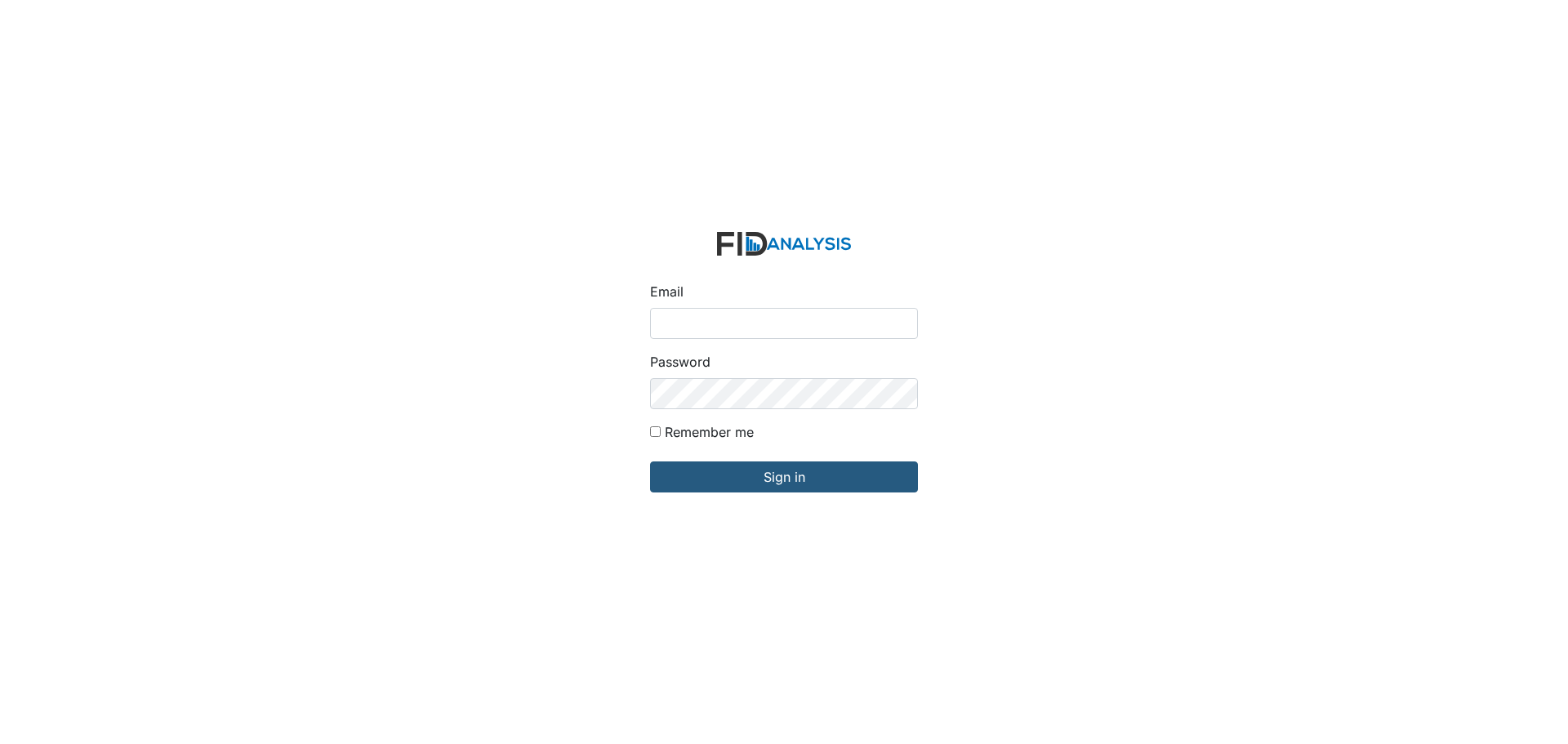
click at [688, 314] on input "Email" at bounding box center [784, 324] width 268 height 31
type input "[EMAIL_ADDRESS][DOMAIN_NAME]"
click at [650, 462] on input "Sign in" at bounding box center [784, 477] width 268 height 31
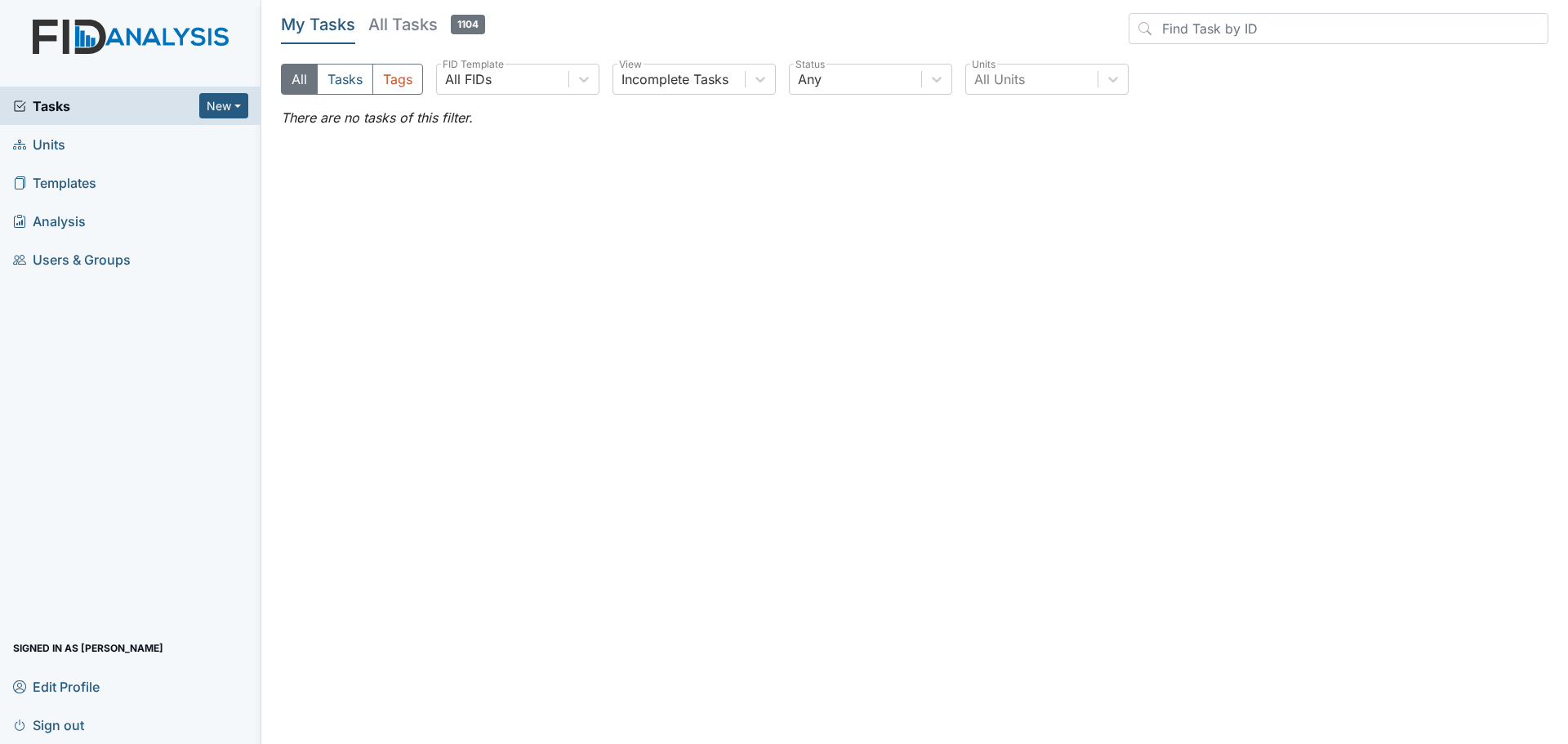
click at [56, 150] on span "Units" at bounding box center [39, 143] width 53 height 25
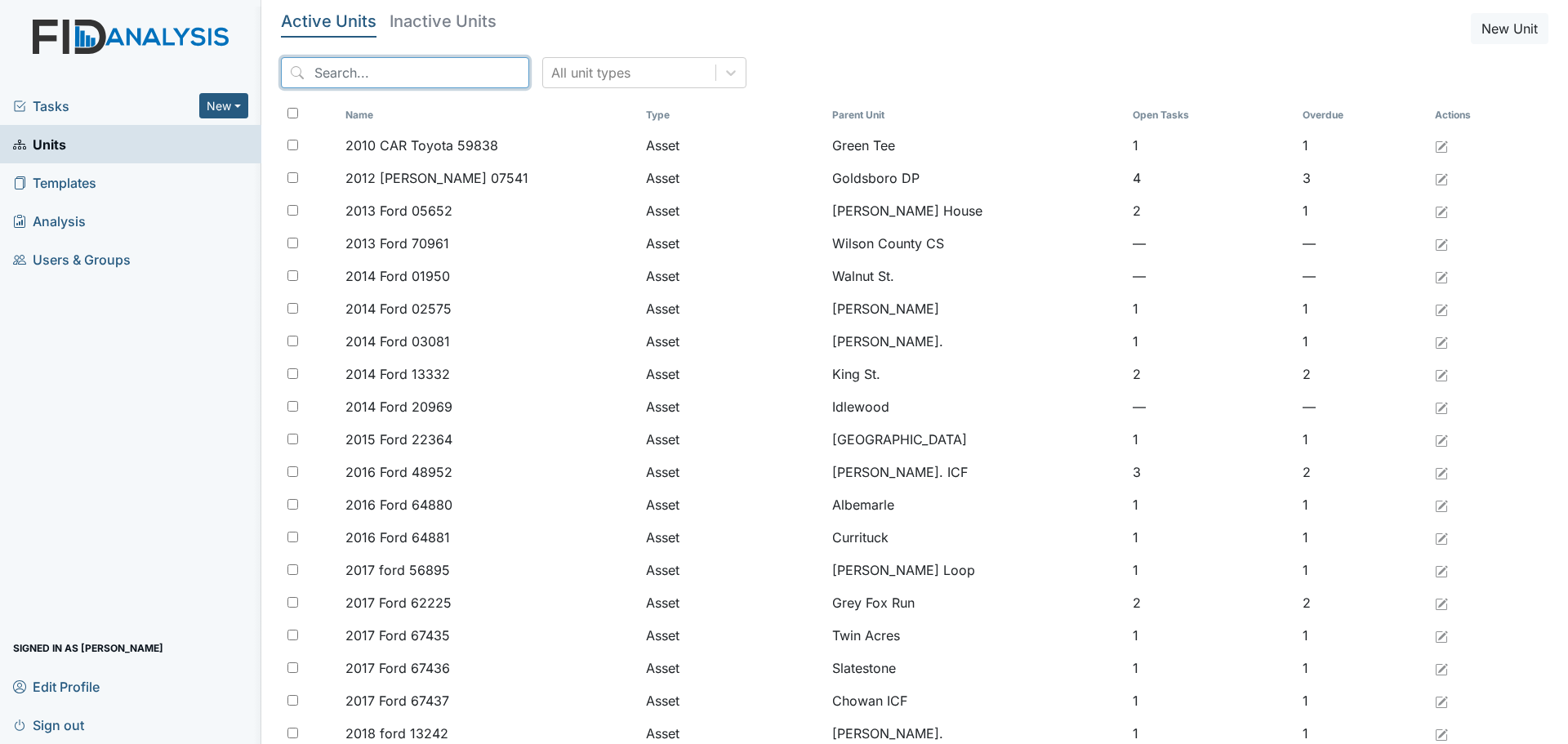
click at [337, 70] on input "search" at bounding box center [406, 73] width 249 height 31
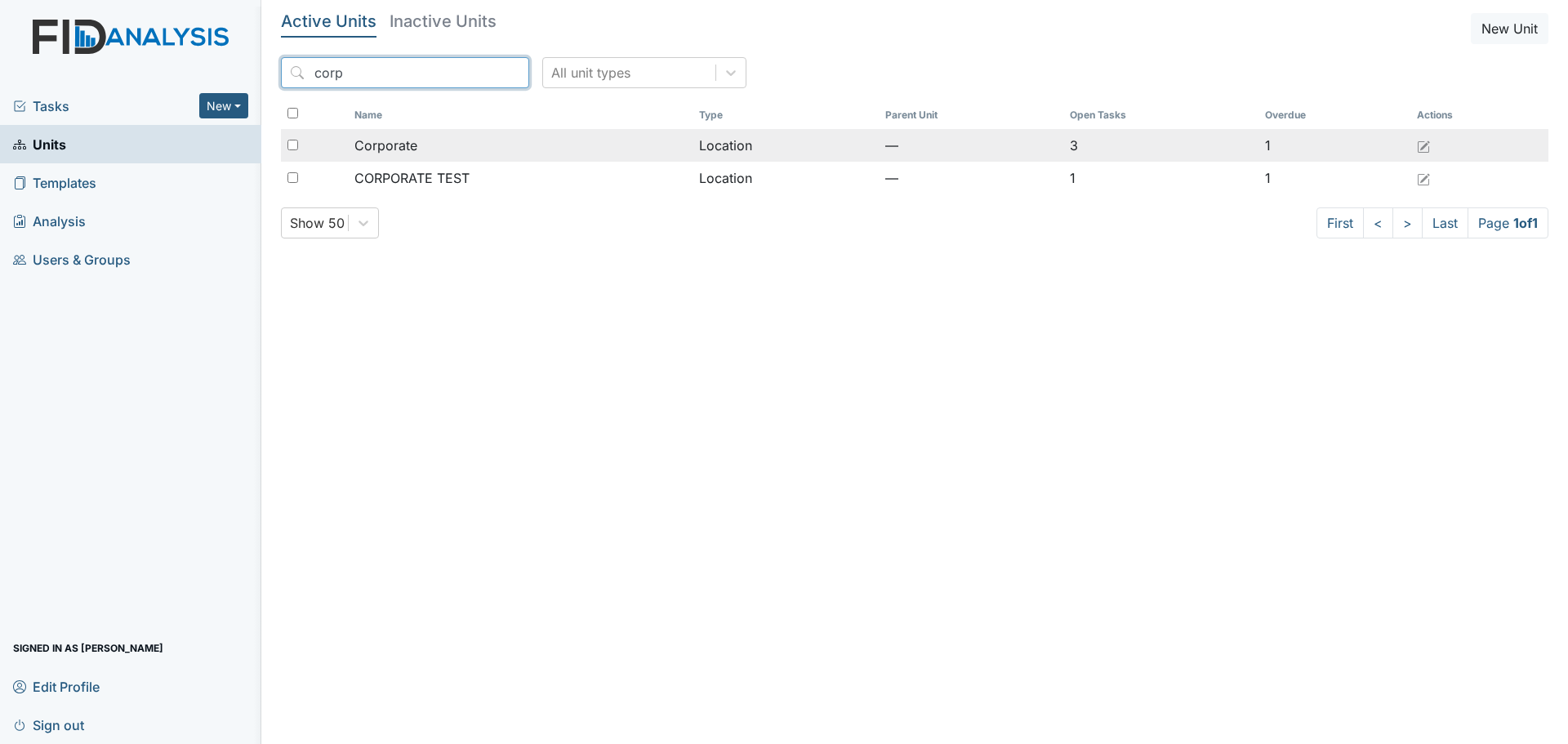
type input "corp"
click at [384, 148] on span "Corporate" at bounding box center [386, 145] width 63 height 20
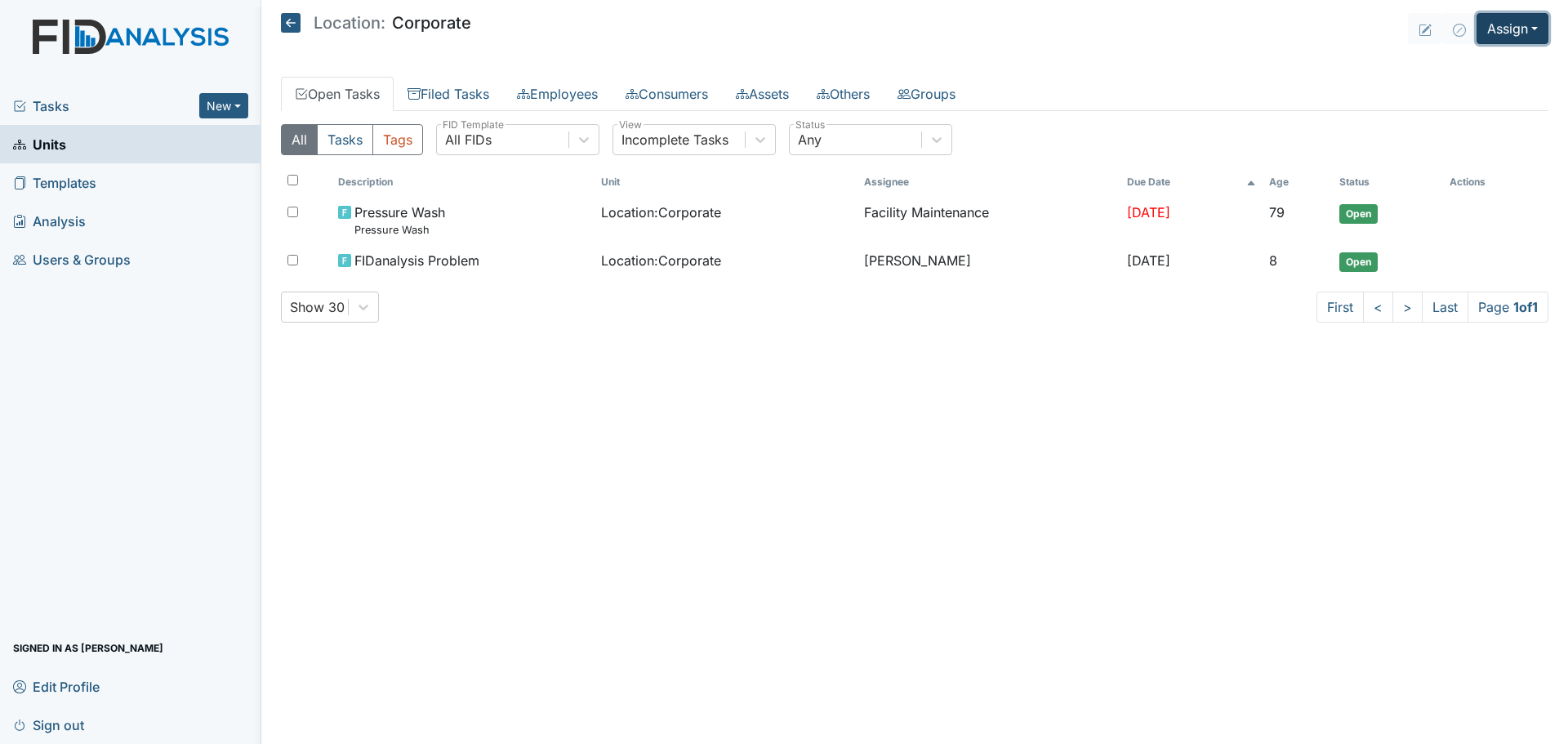
click at [1508, 22] on button "Assign" at bounding box center [1512, 28] width 72 height 31
click at [1473, 91] on link "Assign Inspection" at bounding box center [1473, 92] width 147 height 26
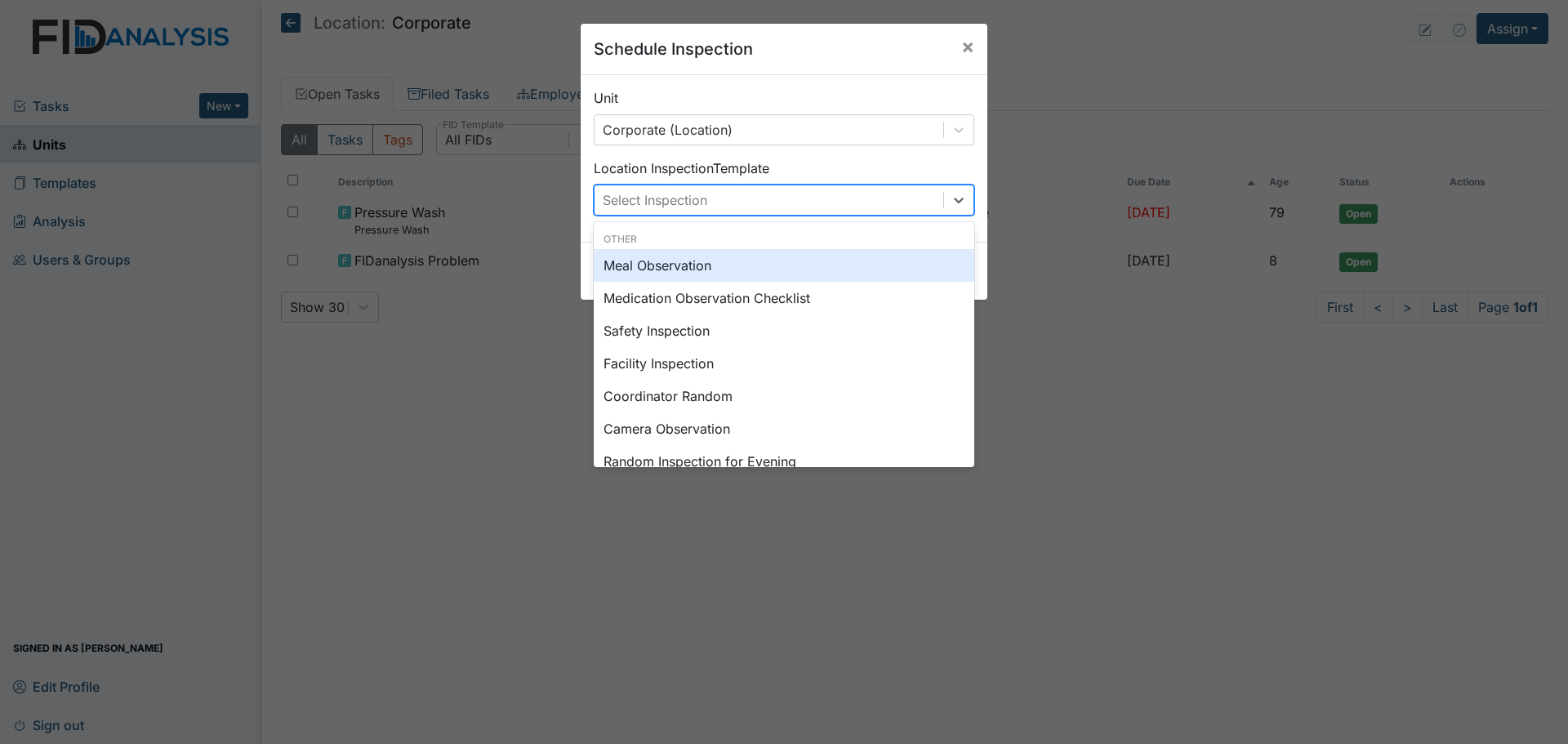
click at [863, 198] on div "Select Inspection" at bounding box center [769, 200] width 349 height 29
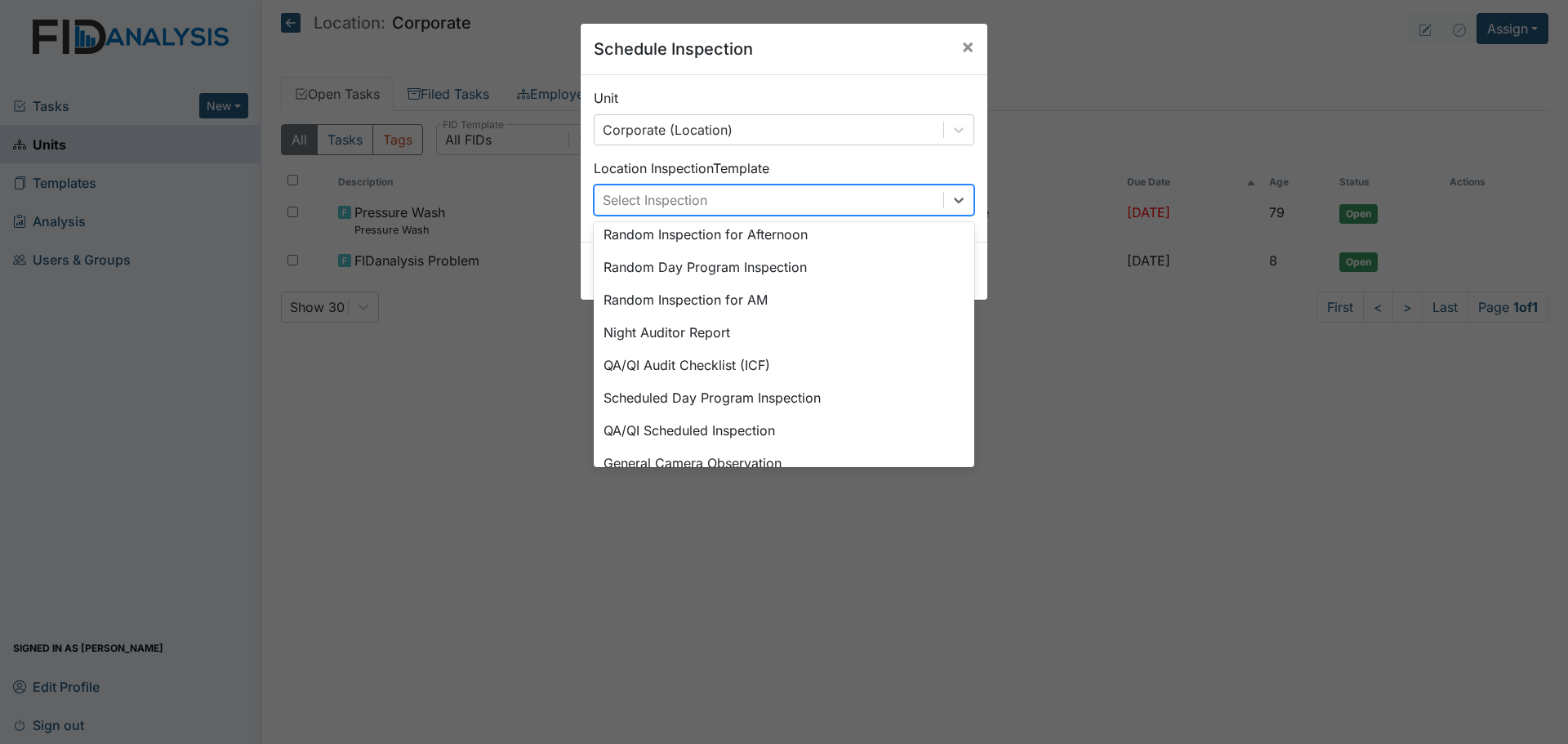
scroll to position [281, 0]
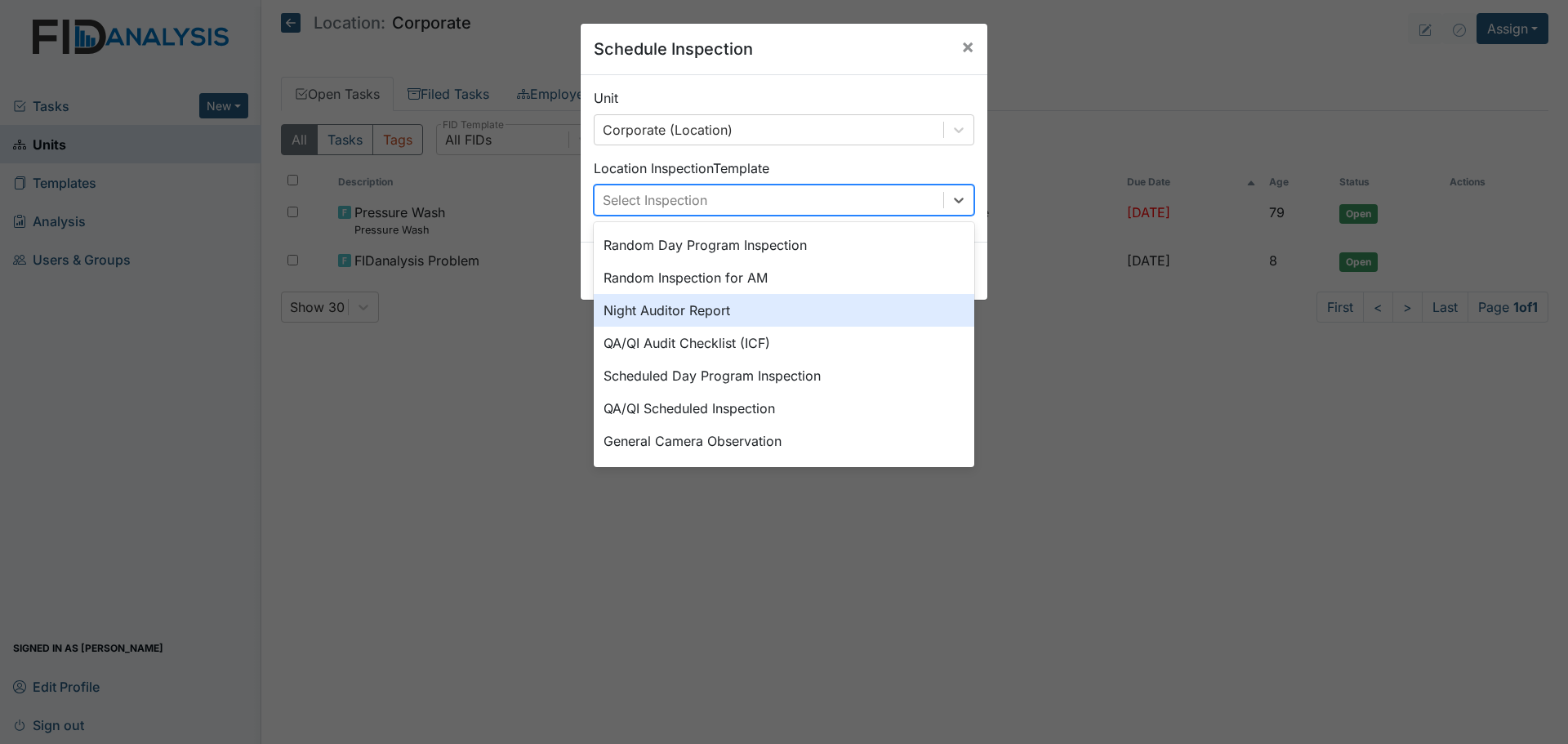
click at [794, 314] on div "Night Auditor Report" at bounding box center [784, 311] width 381 height 33
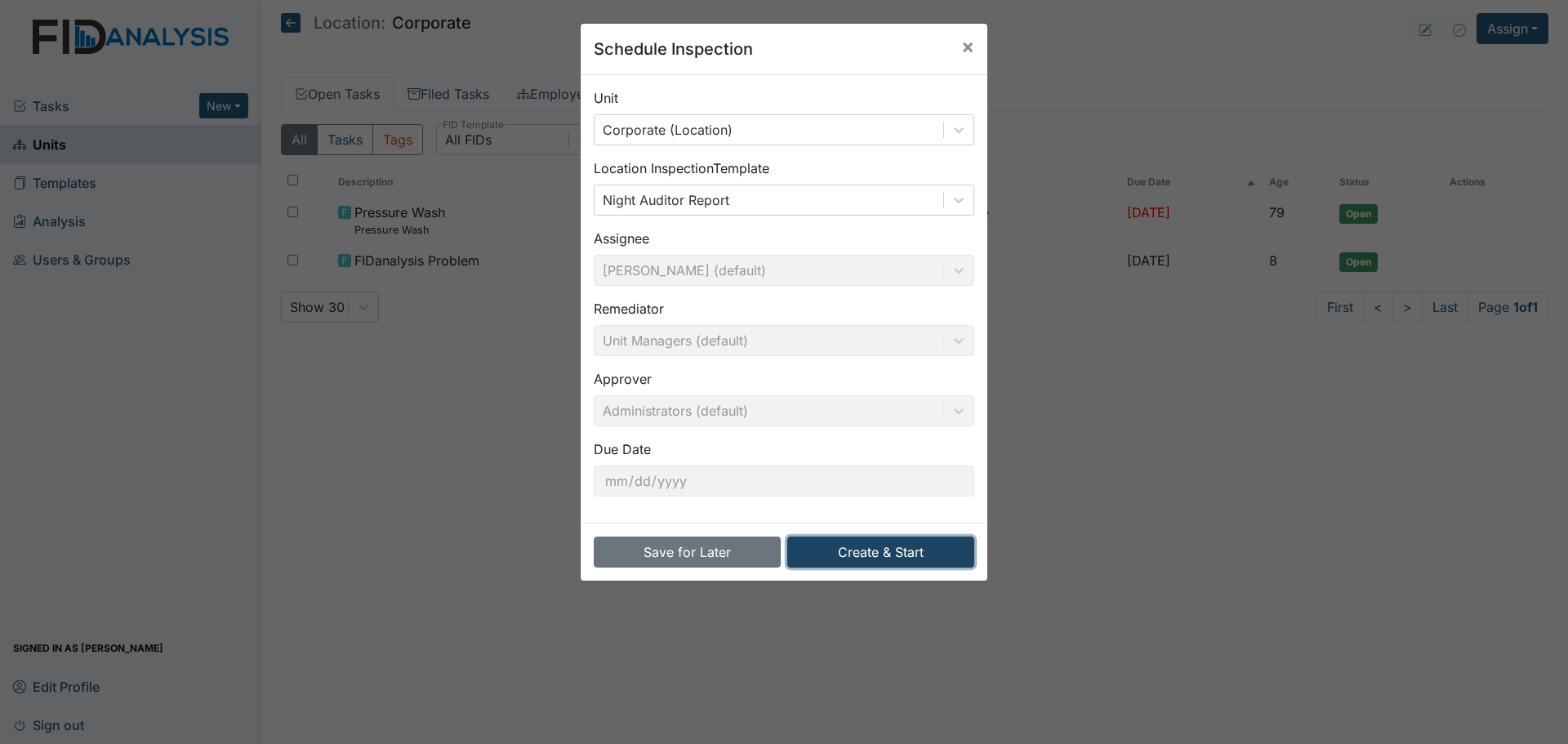
click at [860, 558] on button "Create & Start" at bounding box center [880, 552] width 187 height 31
